Goal: Transaction & Acquisition: Purchase product/service

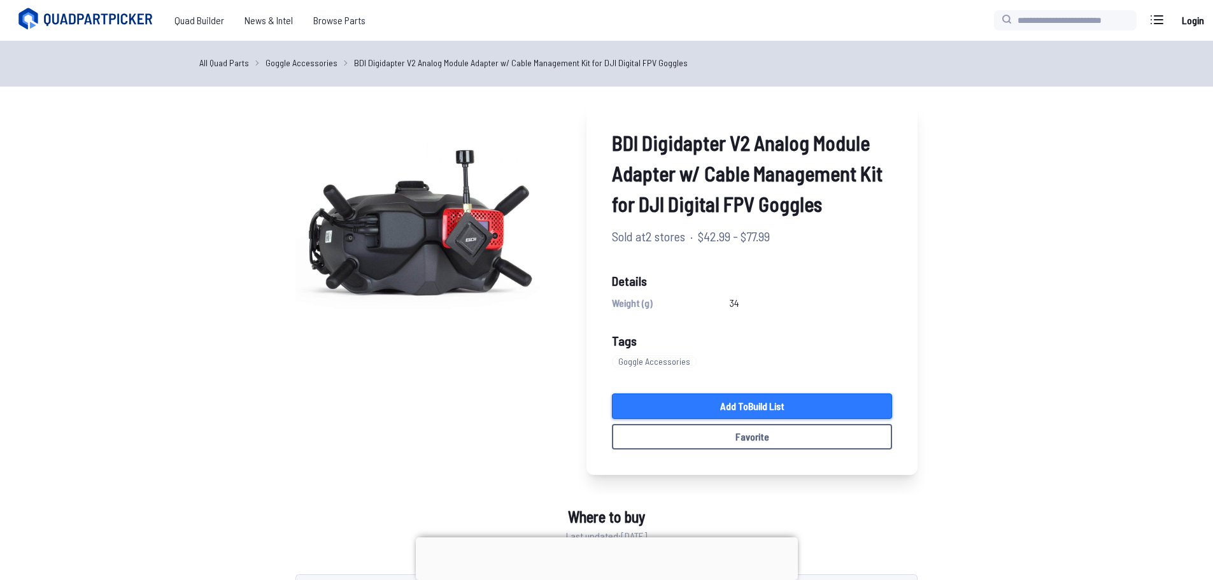
click at [773, 409] on link "Add to Build List" at bounding box center [752, 406] width 280 height 25
drag, startPoint x: 1046, startPoint y: 223, endPoint x: 975, endPoint y: 280, distance: 90.1
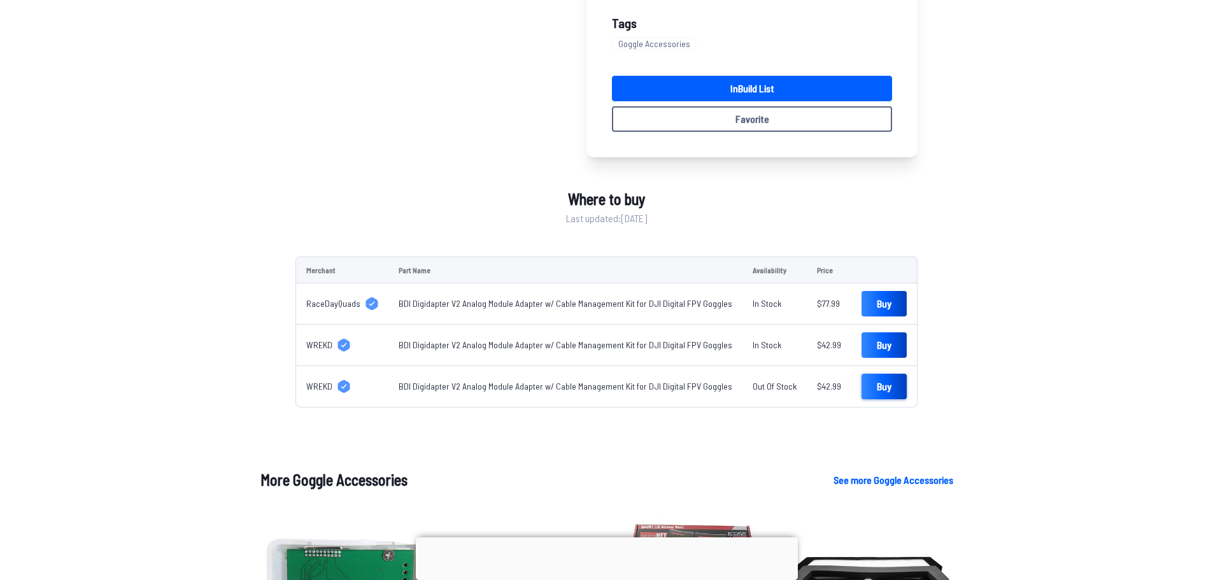
scroll to position [318, 0]
click at [877, 340] on link "Buy" at bounding box center [884, 344] width 45 height 25
